Goal: Obtain resource: Obtain resource

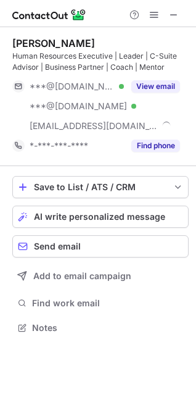
scroll to position [319, 196]
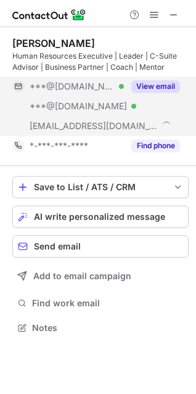
click at [155, 85] on button "View email" at bounding box center [155, 86] width 49 height 12
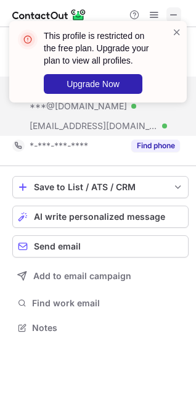
click at [172, 10] on span at bounding box center [174, 15] width 10 height 10
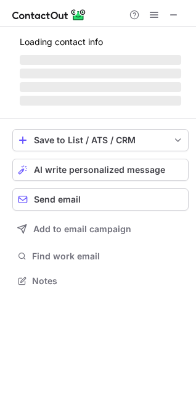
scroll to position [299, 196]
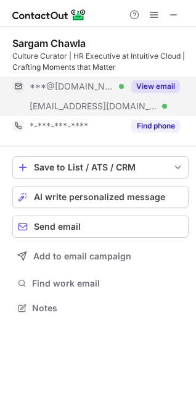
click at [155, 87] on button "View email" at bounding box center [155, 86] width 49 height 12
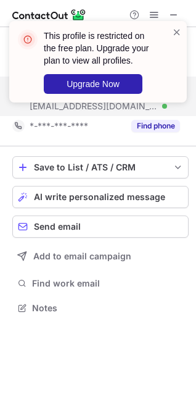
click at [172, 30] on div "This profile is restricted on the free plan. Upgrade your plan to view all prof…" at bounding box center [93, 62] width 158 height 72
click at [173, 30] on span at bounding box center [177, 32] width 10 height 12
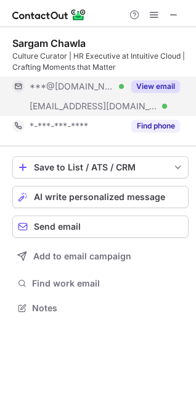
click at [173, 14] on div "This profile is restricted on the free plan. Upgrade your plan to view all prof…" at bounding box center [97, 67] width 197 height 116
click at [178, 16] on span at bounding box center [174, 15] width 10 height 10
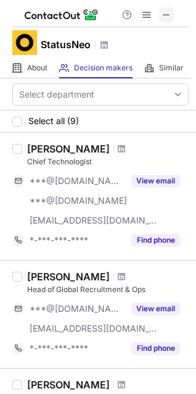
click at [167, 14] on span at bounding box center [167, 15] width 10 height 10
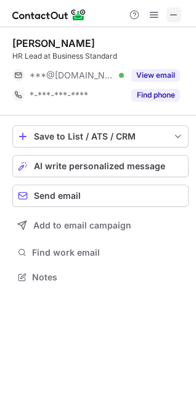
scroll to position [268, 196]
click at [178, 13] on span at bounding box center [174, 15] width 10 height 10
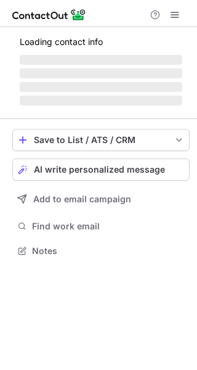
scroll to position [270, 197]
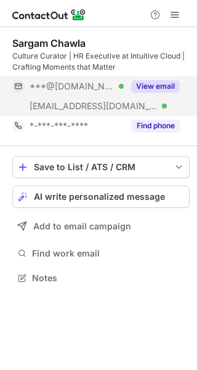
click at [152, 85] on button "View email" at bounding box center [155, 86] width 49 height 12
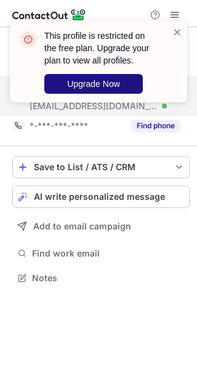
click at [124, 88] on button "Upgrade Now" at bounding box center [93, 84] width 99 height 20
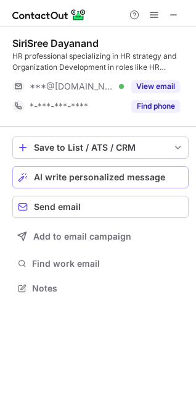
scroll to position [279, 196]
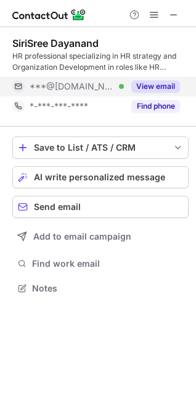
click at [144, 88] on button "View email" at bounding box center [155, 86] width 49 height 12
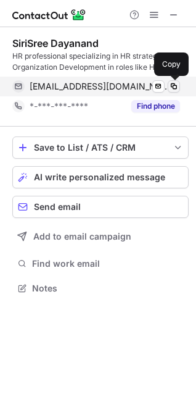
click at [169, 86] on span at bounding box center [174, 86] width 10 height 10
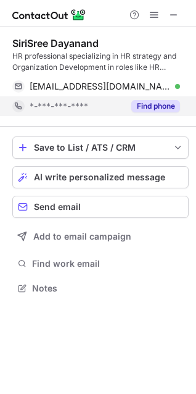
click at [162, 105] on button "Find phone" at bounding box center [155, 106] width 49 height 12
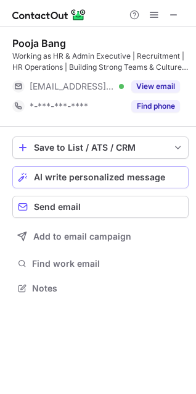
scroll to position [279, 196]
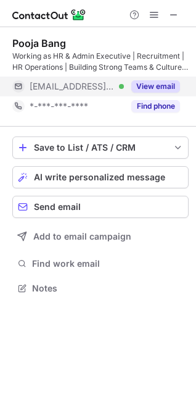
click at [157, 85] on button "View email" at bounding box center [155, 86] width 49 height 12
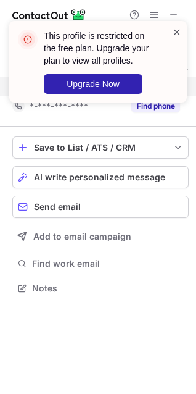
click at [178, 34] on span at bounding box center [177, 32] width 10 height 12
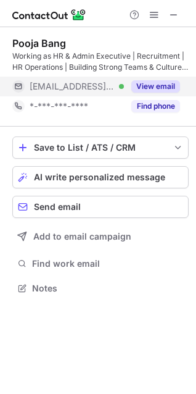
click at [147, 85] on button "View email" at bounding box center [155, 86] width 49 height 12
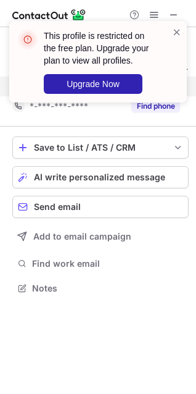
click at [175, 10] on div "This profile is restricted on the free plan. Upgrade your plan to view all prof…" at bounding box center [97, 67] width 197 height 116
click at [175, 13] on div "This profile is restricted on the free plan. Upgrade your plan to view all prof…" at bounding box center [97, 67] width 197 height 116
click at [178, 33] on span at bounding box center [177, 32] width 10 height 12
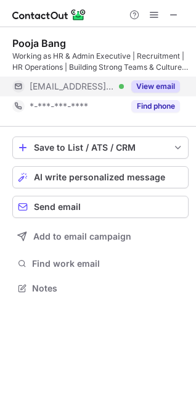
click at [173, 18] on div "This profile is restricted on the free plan. Upgrade your plan to view all prof…" at bounding box center [97, 67] width 197 height 116
click at [173, 17] on span at bounding box center [174, 15] width 10 height 10
